Goal: Information Seeking & Learning: Compare options

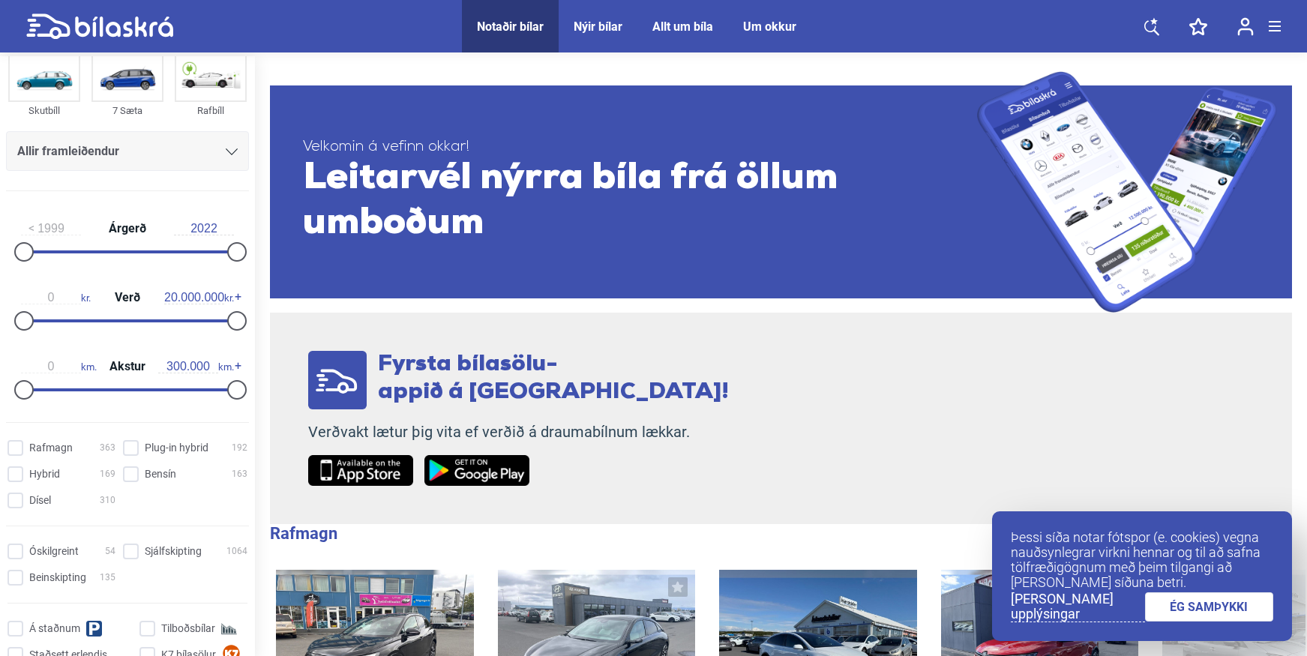
scroll to position [225, 0]
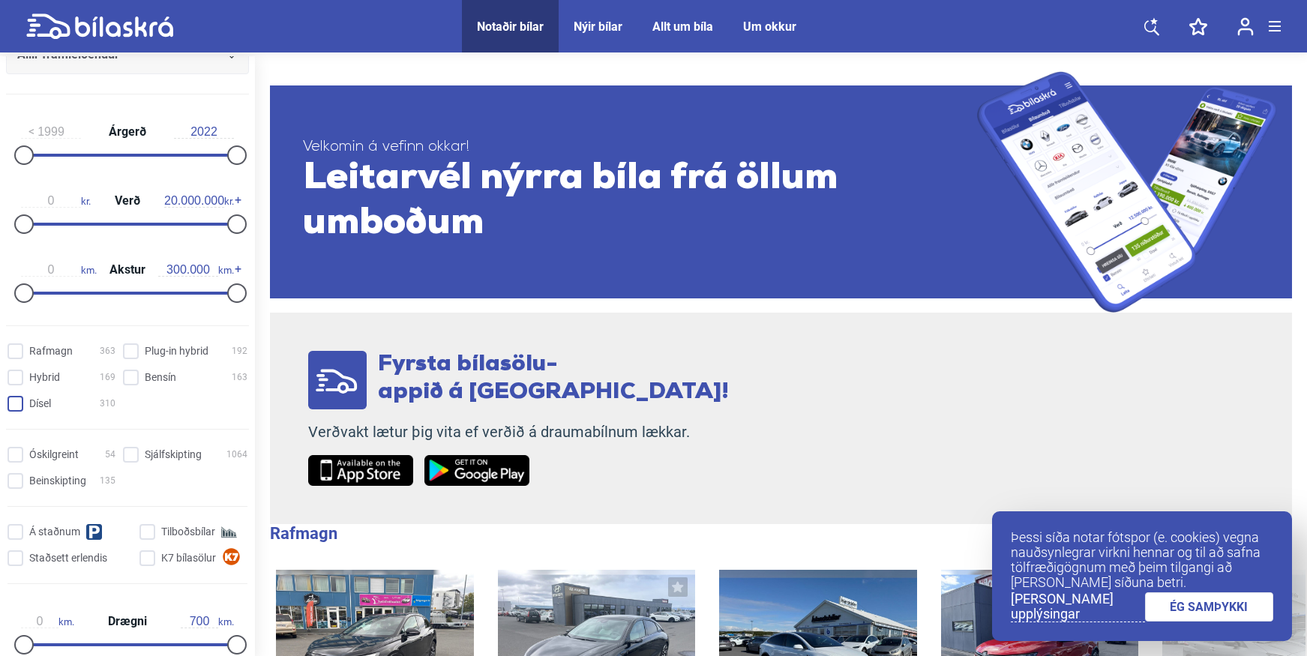
click at [32, 407] on input "Dísel 310" at bounding box center [64, 405] width 108 height 16
checkbox input "true"
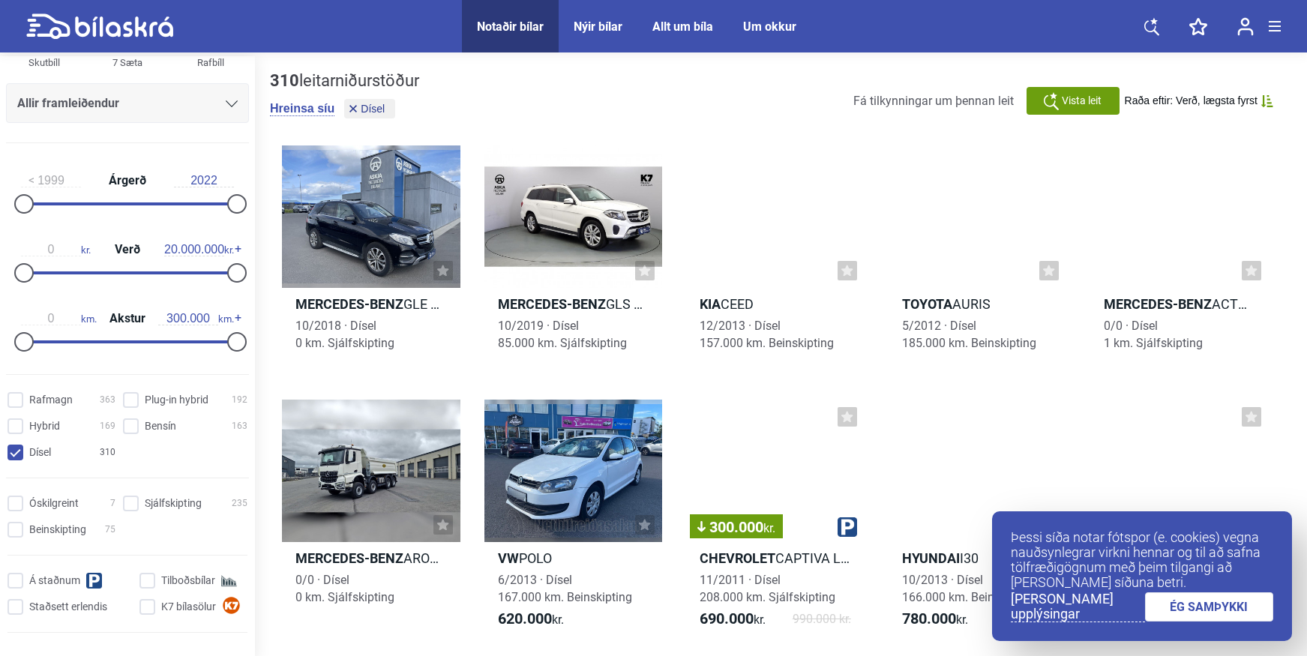
scroll to position [150, 0]
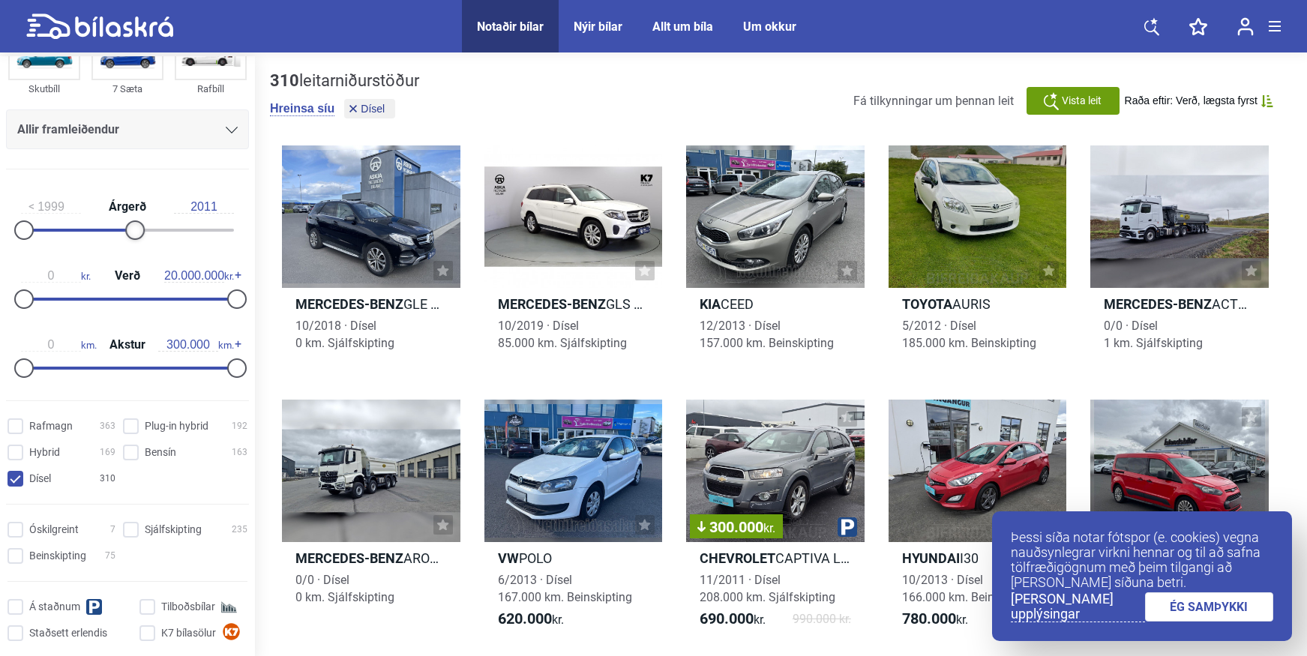
drag, startPoint x: 230, startPoint y: 230, endPoint x: 134, endPoint y: 233, distance: 96.8
click at [134, 233] on div at bounding box center [135, 231] width 20 height 20
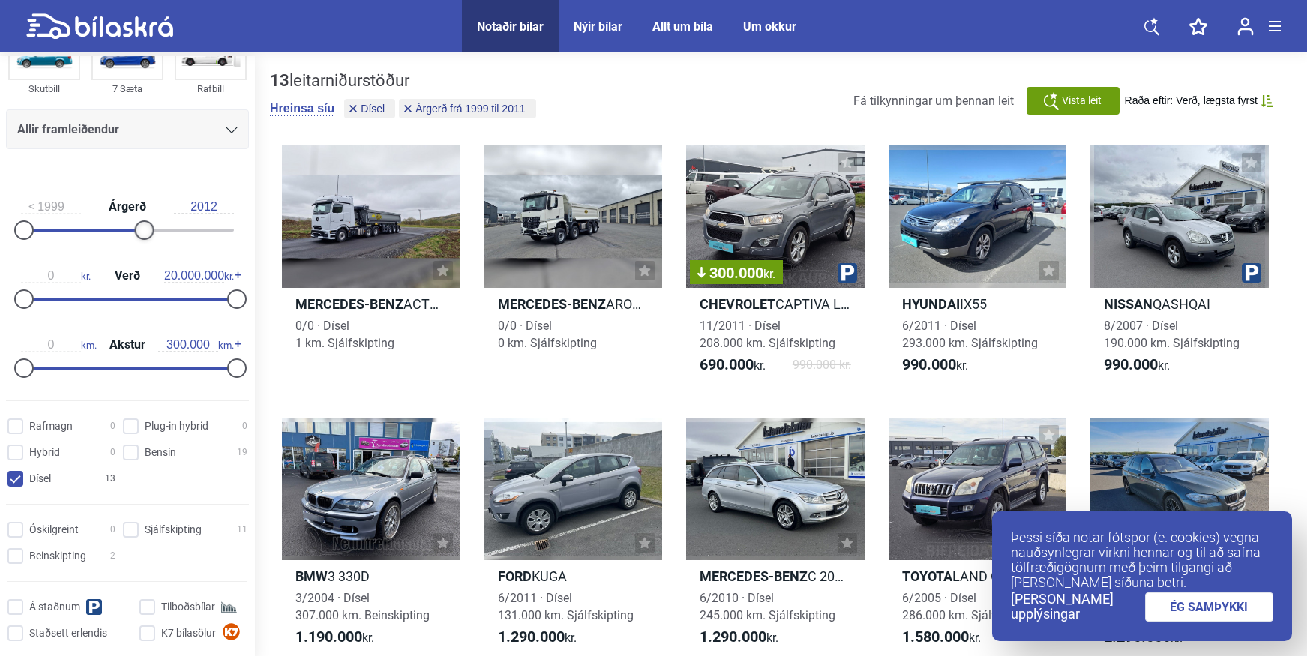
type input "2013"
drag, startPoint x: 134, startPoint y: 232, endPoint x: 107, endPoint y: 231, distance: 27.0
click at [152, 233] on div at bounding box center [154, 231] width 20 height 20
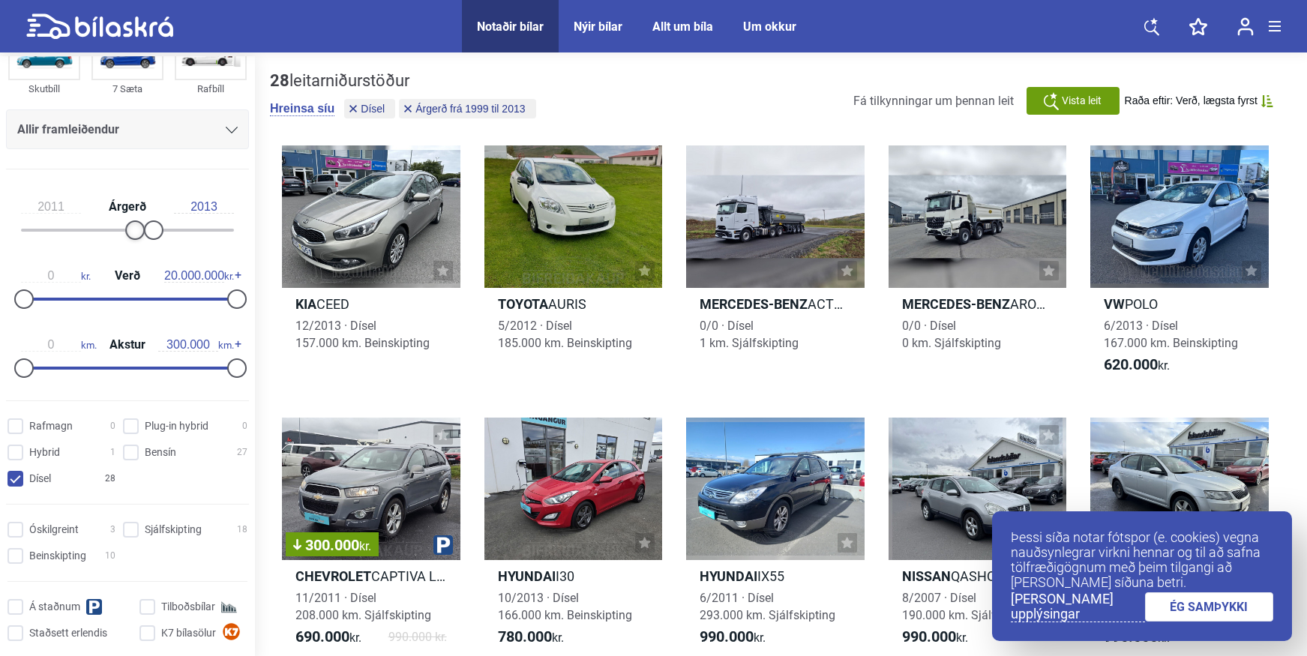
drag, startPoint x: 31, startPoint y: 232, endPoint x: 135, endPoint y: 230, distance: 104.3
click at [135, 230] on div at bounding box center [135, 231] width 20 height 20
type input "2010"
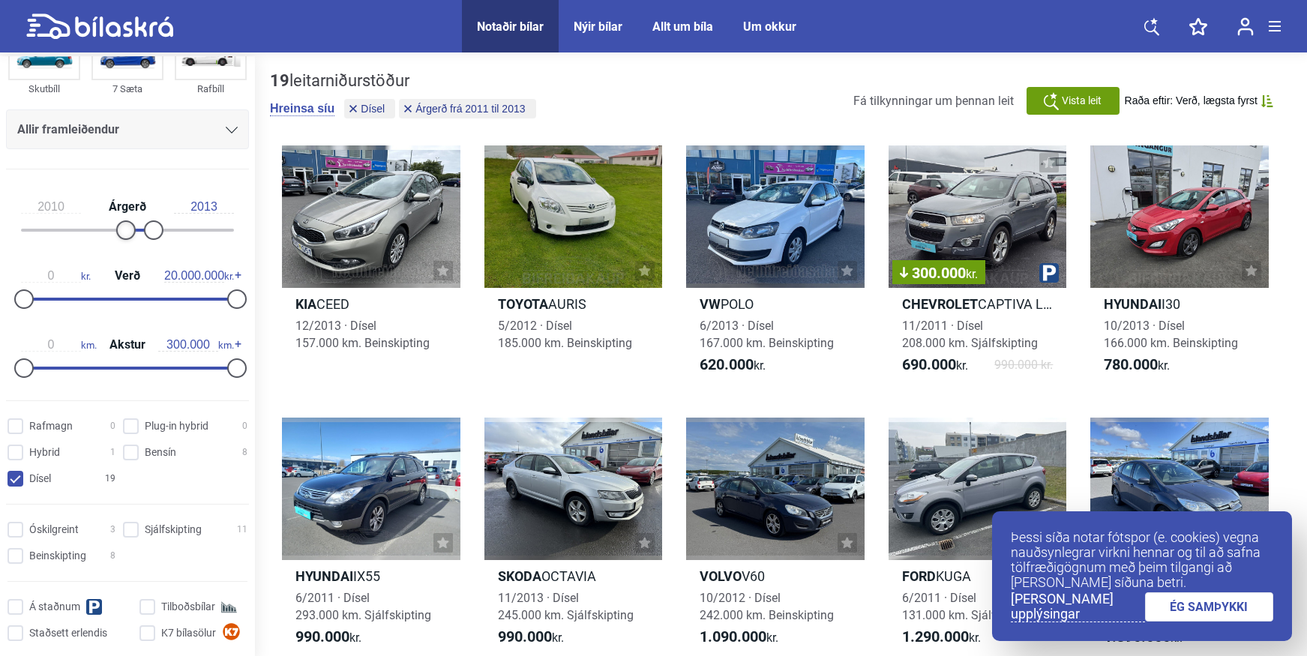
drag, startPoint x: 131, startPoint y: 231, endPoint x: 123, endPoint y: 232, distance: 7.5
click at [123, 232] on div at bounding box center [126, 231] width 20 height 20
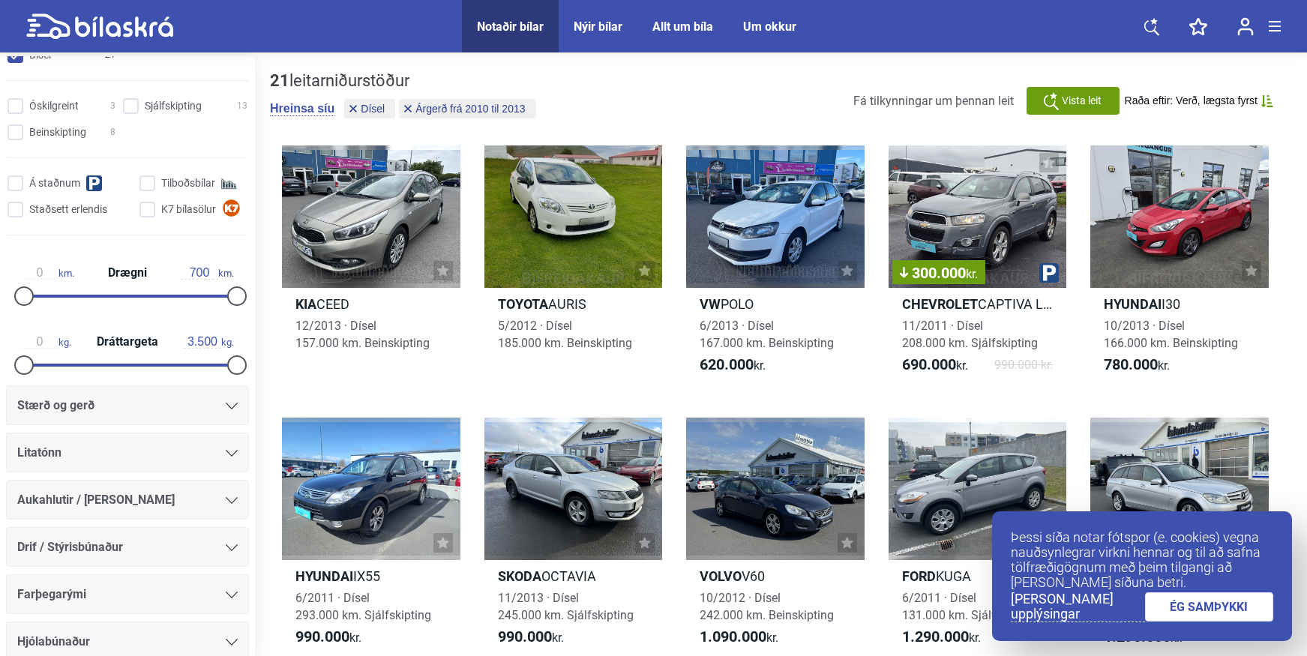
scroll to position [650, 0]
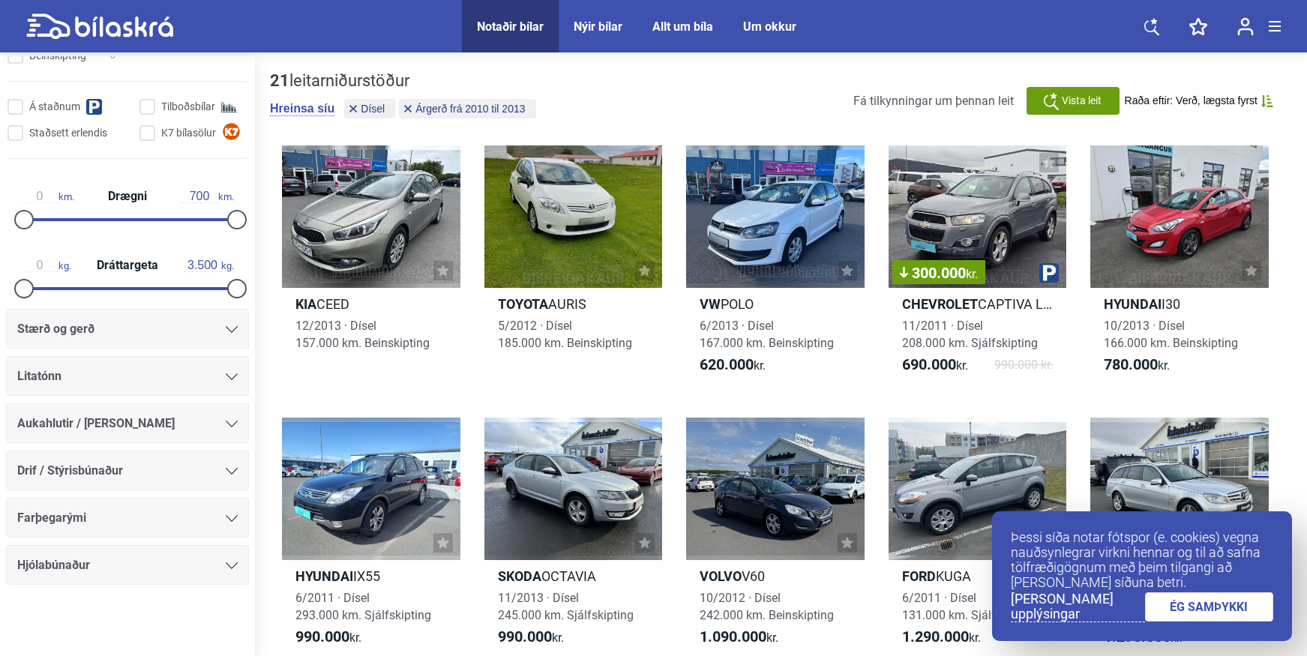
click at [230, 332] on icon at bounding box center [232, 329] width 12 height 7
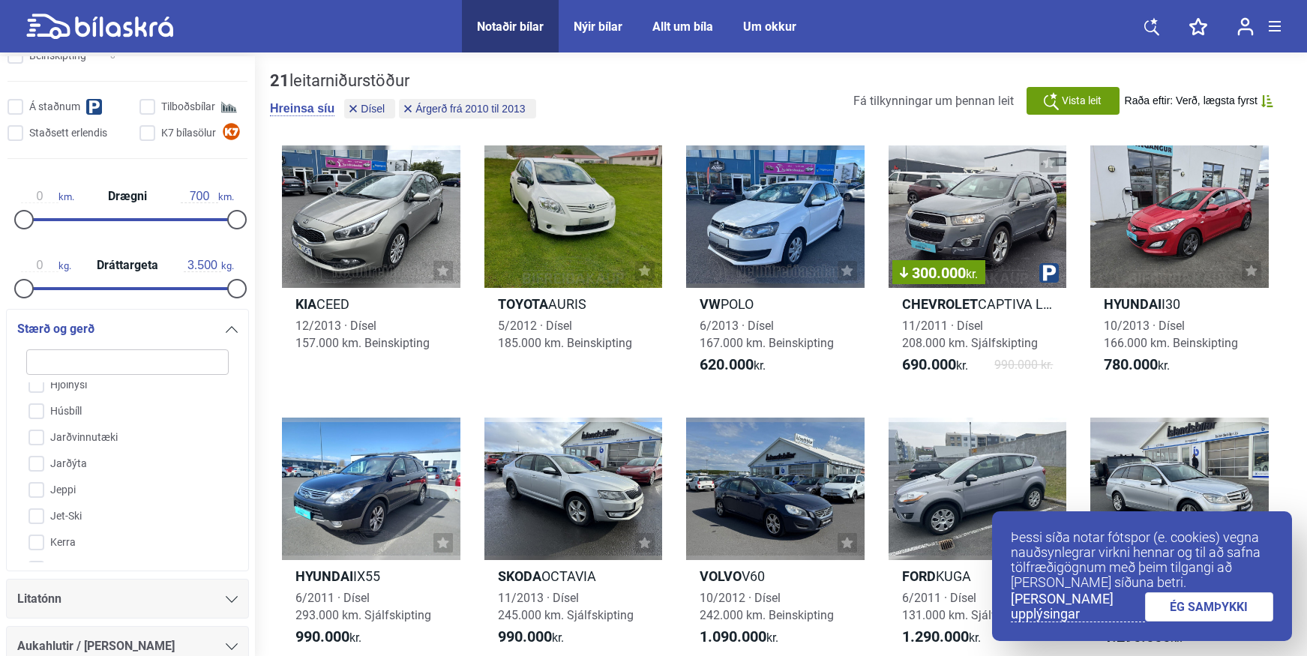
scroll to position [871, 0]
click at [73, 444] on input "Jeppi" at bounding box center [118, 444] width 204 height 26
checkbox input "true"
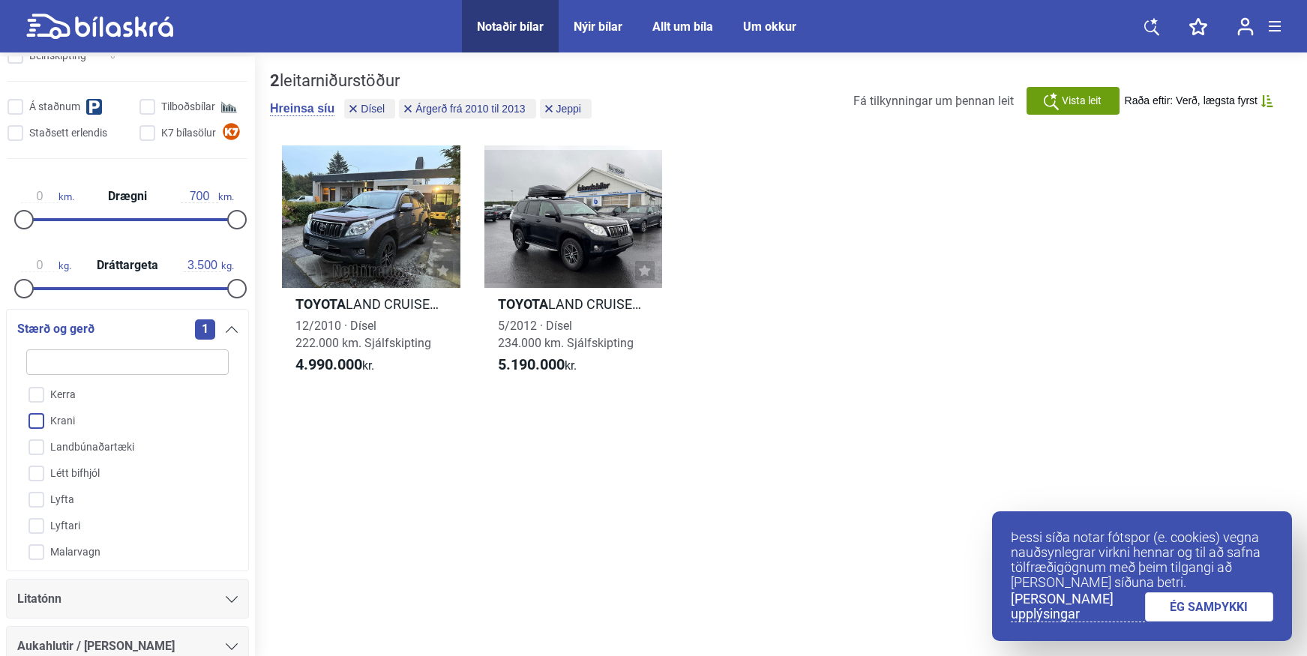
scroll to position [946, 0]
click at [556, 306] on h2 "Toyota LAND CRUISER 150 60TH ANNIVERSARY" at bounding box center [574, 304] width 179 height 17
